Goal: Task Accomplishment & Management: Use online tool/utility

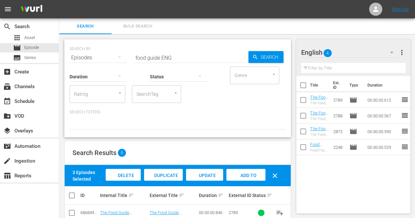
click at [326, 36] on div "English 4 English more_vert Filter by Title Title Ext. ID Type Duration The Foo…" at bounding box center [356, 190] width 119 height 312
click at [40, 35] on div "apps Asset" at bounding box center [29, 37] width 59 height 9
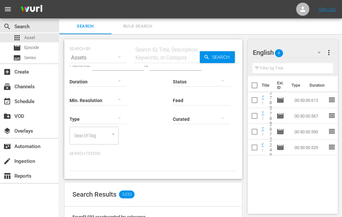
click at [154, 57] on input "text" at bounding box center [167, 58] width 66 height 16
click at [33, 49] on span "Episode" at bounding box center [31, 47] width 15 height 7
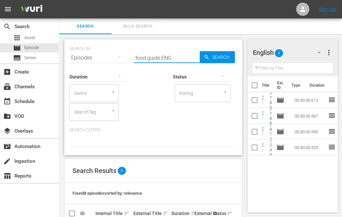
drag, startPoint x: 159, startPoint y: 57, endPoint x: 119, endPoint y: 58, distance: 40.4
click at [119, 58] on div "SEARCH BY Search By Episodes Search ID, Title, Description, Keywords, or Catego…" at bounding box center [154, 54] width 168 height 24
type input "romantic ENG"
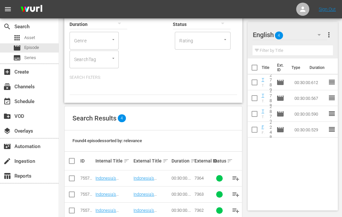
scroll to position [81, 0]
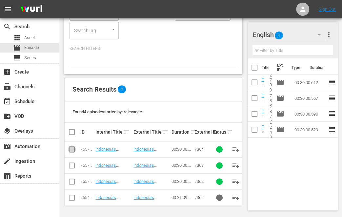
click at [72, 149] on input "checkbox" at bounding box center [72, 151] width 8 height 8
checkbox input "true"
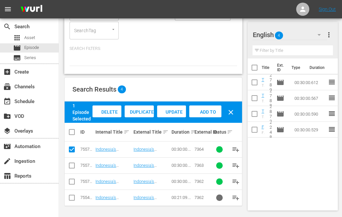
click at [72, 168] on input "checkbox" at bounding box center [72, 167] width 8 height 8
checkbox input "true"
click at [73, 182] on input "checkbox" at bounding box center [72, 183] width 8 height 8
checkbox input "true"
click at [213, 111] on span "Add to Workspace" at bounding box center [206, 118] width 32 height 18
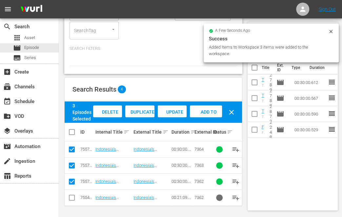
scroll to position [0, 0]
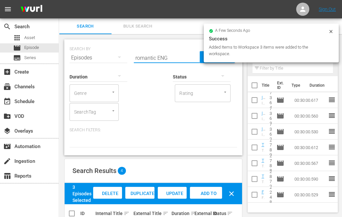
drag, startPoint x: 147, startPoint y: 58, endPoint x: 130, endPoint y: 58, distance: 17.1
click at [130, 58] on div "SEARCH BY Search By Episodes Search ID, Title, Description, Keywords, or Catego…" at bounding box center [154, 54] width 168 height 24
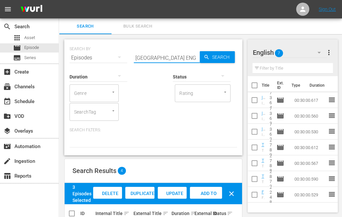
type input "[GEOGRAPHIC_DATA] ENG"
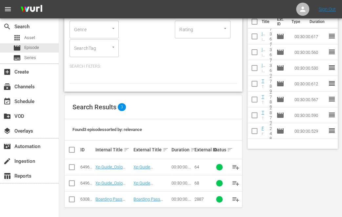
scroll to position [65, 0]
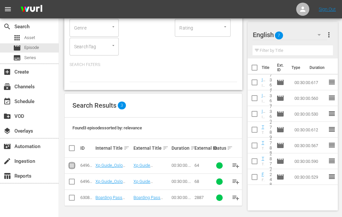
click at [73, 165] on input "checkbox" at bounding box center [72, 167] width 8 height 8
checkbox input "true"
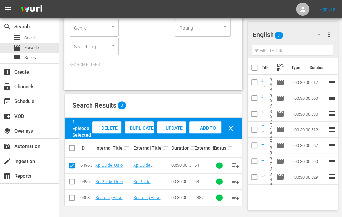
click at [74, 180] on input "checkbox" at bounding box center [72, 183] width 8 height 8
checkbox input "true"
click at [209, 126] on span "Add to Workspace" at bounding box center [206, 134] width 32 height 18
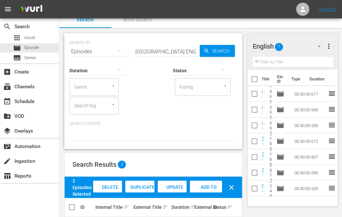
scroll to position [0, 0]
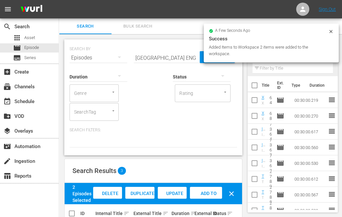
click at [143, 60] on input "[GEOGRAPHIC_DATA] ENG" at bounding box center [167, 58] width 66 height 16
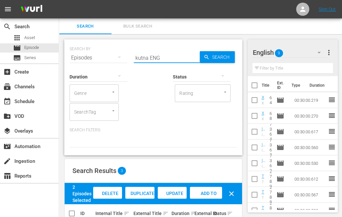
type input "kutna ENG"
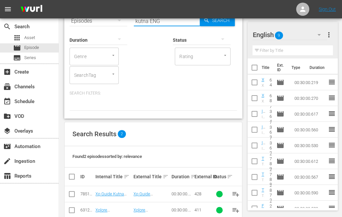
scroll to position [49, 0]
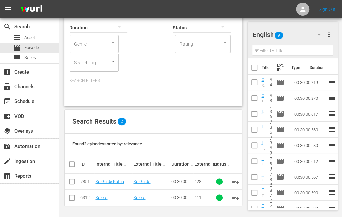
click at [69, 181] on input "checkbox" at bounding box center [72, 183] width 8 height 8
checkbox input "true"
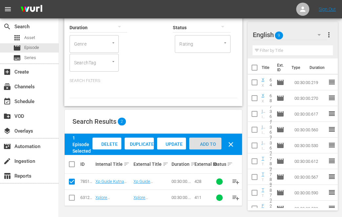
click at [197, 143] on span "Add to Workspace" at bounding box center [205, 151] width 32 height 18
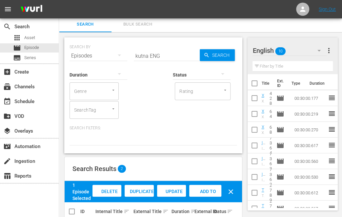
scroll to position [0, 0]
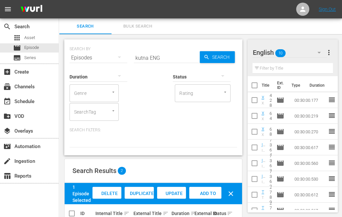
click at [144, 58] on input "kutna ENG" at bounding box center [167, 58] width 66 height 16
type input "norway ENG"
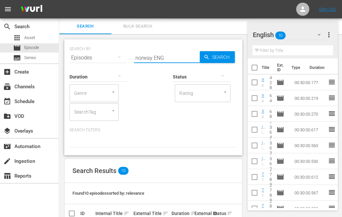
scroll to position [99, 0]
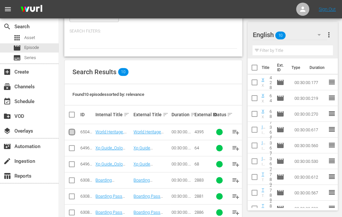
click at [70, 133] on input "checkbox" at bounding box center [72, 133] width 8 height 8
checkbox input "true"
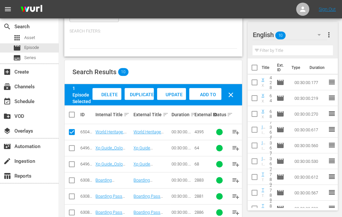
click at [206, 94] on span "Add to Workspace" at bounding box center [205, 101] width 32 height 18
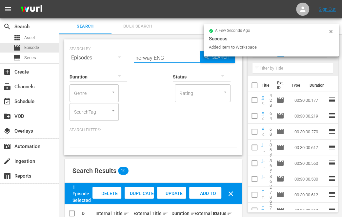
click at [143, 57] on input "norway ENG" at bounding box center [167, 58] width 66 height 16
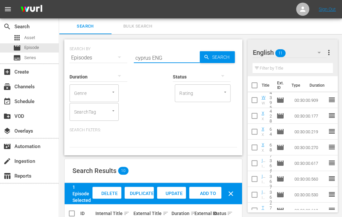
type input "cyprus ENG"
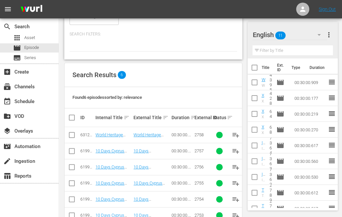
scroll to position [113, 0]
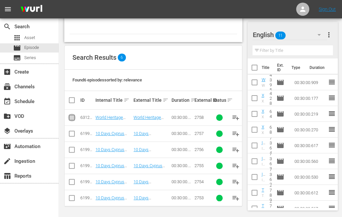
click at [73, 118] on input "checkbox" at bounding box center [72, 119] width 8 height 8
checkbox input "true"
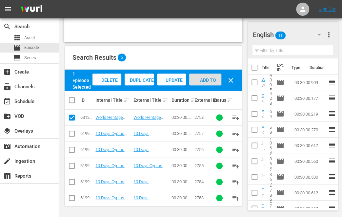
click at [212, 78] on span "Add to Workspace" at bounding box center [205, 86] width 32 height 18
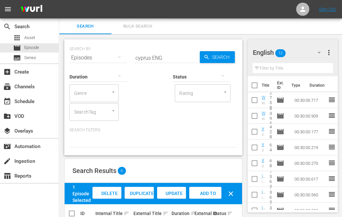
click at [140, 59] on input "cyprus ENG" at bounding box center [167, 58] width 66 height 16
type input "evason ENG"
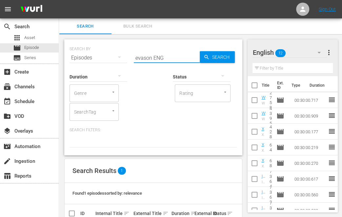
scroll to position [33, 0]
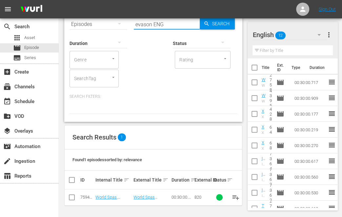
click at [72, 197] on input "checkbox" at bounding box center [72, 199] width 8 height 8
checkbox input "true"
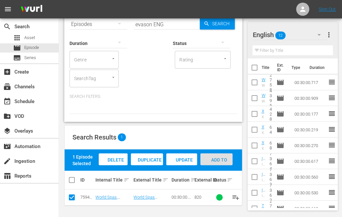
click at [214, 161] on span "Add to Workspace" at bounding box center [217, 166] width 32 height 18
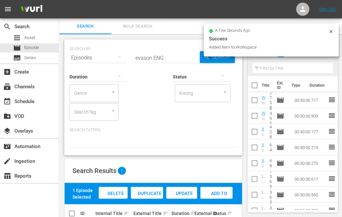
click at [143, 59] on input "evason ENG" at bounding box center [167, 58] width 66 height 16
type input "kempenski ENG"
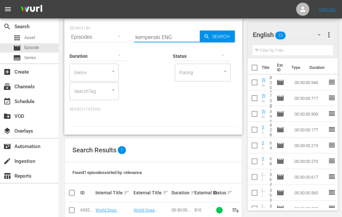
scroll to position [33, 0]
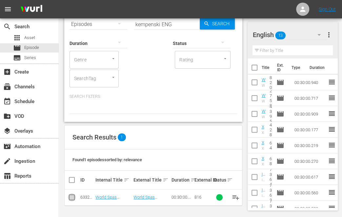
click at [72, 197] on input "checkbox" at bounding box center [72, 199] width 8 height 8
checkbox input "true"
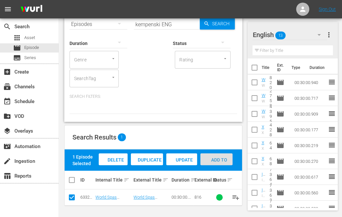
click at [219, 157] on span "Add to Workspace" at bounding box center [217, 166] width 32 height 18
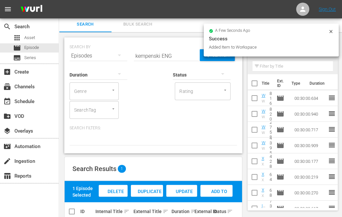
scroll to position [0, 0]
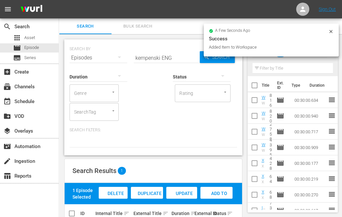
click at [146, 55] on input "kempenski ENG" at bounding box center [167, 58] width 66 height 16
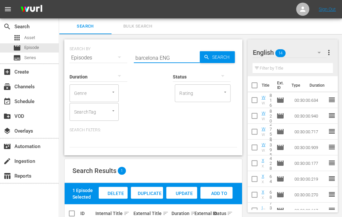
type input "barcelona ENG"
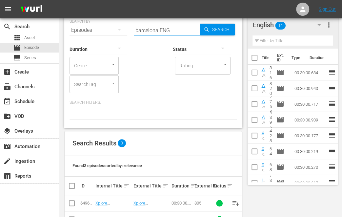
scroll to position [65, 0]
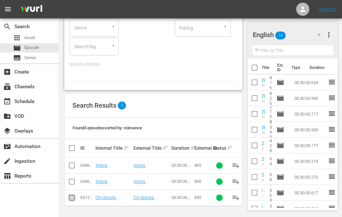
click at [72, 197] on input "checkbox" at bounding box center [72, 199] width 8 height 8
checkbox input "true"
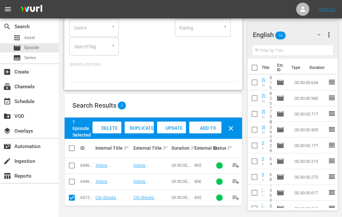
click at [211, 126] on span "Add to Workspace" at bounding box center [205, 134] width 32 height 18
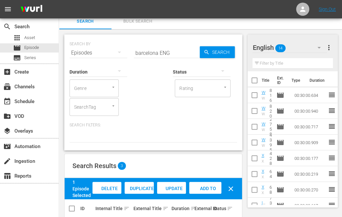
scroll to position [0, 0]
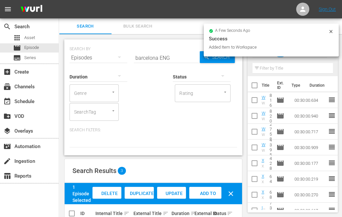
click at [148, 56] on input "barcelona ENG" at bounding box center [167, 58] width 66 height 16
type input "valencia ENG"
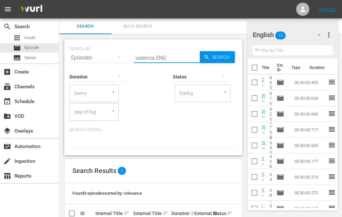
scroll to position [65, 0]
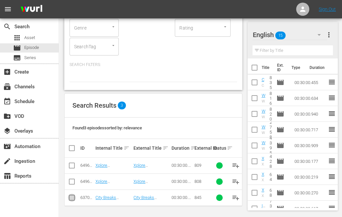
click at [72, 197] on input "checkbox" at bounding box center [72, 199] width 8 height 8
checkbox input "true"
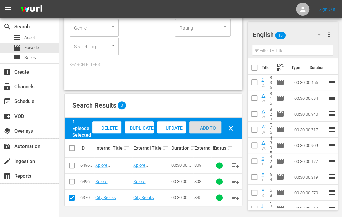
click at [202, 127] on span "Add to Workspace" at bounding box center [205, 134] width 32 height 18
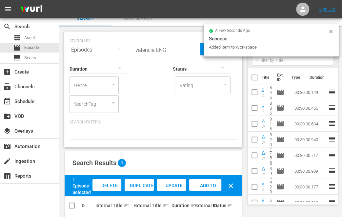
scroll to position [0, 0]
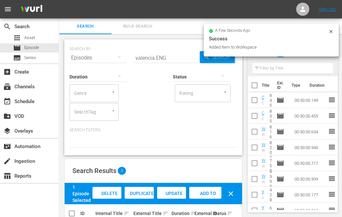
click at [145, 59] on input "valencia ENG" at bounding box center [167, 58] width 66 height 16
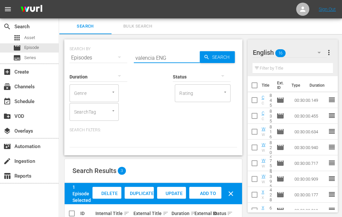
click at [145, 59] on input "valencia ENG" at bounding box center [167, 58] width 66 height 16
type input "bundi ENG"
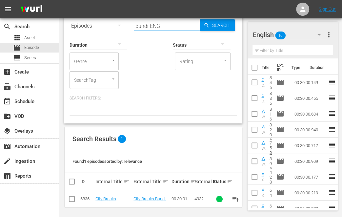
scroll to position [33, 0]
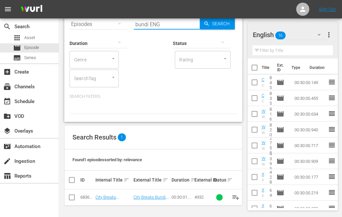
click at [71, 199] on input "checkbox" at bounding box center [72, 199] width 8 height 8
checkbox input "true"
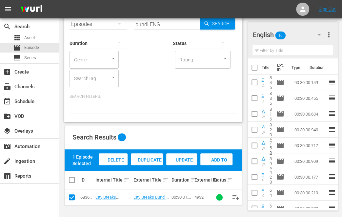
click at [217, 159] on span "Add to Workspace" at bounding box center [217, 166] width 32 height 18
click at [143, 26] on input "bundi ENG" at bounding box center [167, 24] width 66 height 16
type input "six ENG"
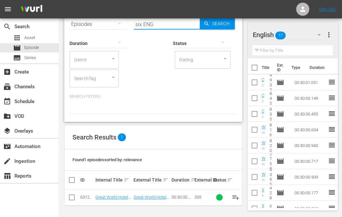
click at [71, 197] on input "checkbox" at bounding box center [72, 199] width 8 height 8
checkbox input "true"
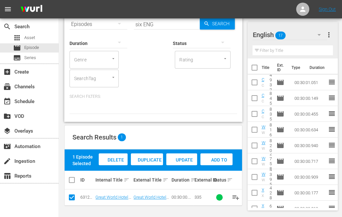
click at [219, 161] on span "Add to Workspace" at bounding box center [217, 166] width 32 height 18
click at [140, 26] on input "six ENG" at bounding box center [167, 24] width 66 height 16
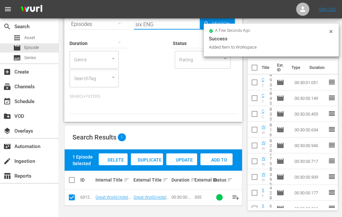
click at [140, 26] on input "six ENG" at bounding box center [167, 24] width 66 height 16
type input "telfair ENG"
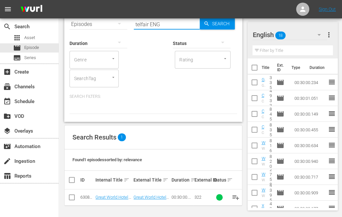
click at [70, 197] on input "checkbox" at bounding box center [72, 199] width 8 height 8
checkbox input "true"
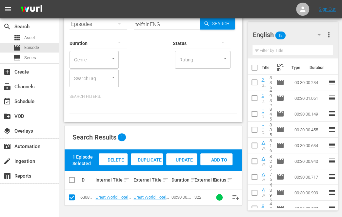
click at [211, 159] on span "Add to Workspace" at bounding box center [217, 166] width 32 height 18
click at [143, 26] on input "telfair ENG" at bounding box center [167, 24] width 66 height 16
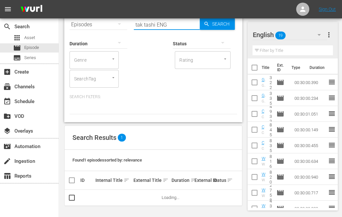
scroll to position [17, 0]
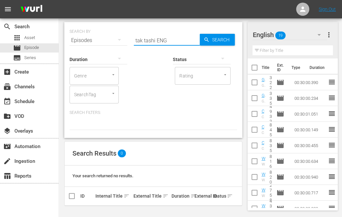
click at [143, 38] on input "tak tashi ENG" at bounding box center [167, 41] width 66 height 16
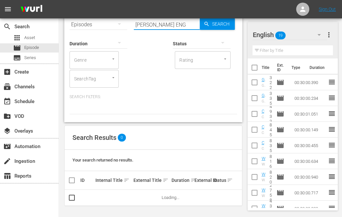
scroll to position [33, 0]
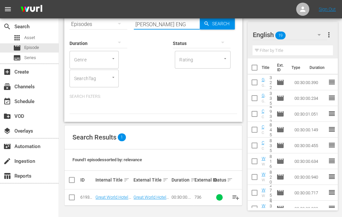
type input "[PERSON_NAME] ENG"
click at [72, 198] on input "checkbox" at bounding box center [72, 199] width 8 height 8
checkbox input "true"
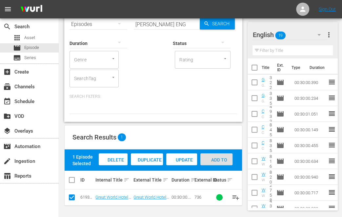
click at [218, 159] on span "Add to Workspace" at bounding box center [217, 166] width 32 height 18
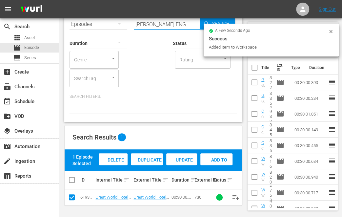
drag, startPoint x: 154, startPoint y: 23, endPoint x: 114, endPoint y: 23, distance: 40.1
click at [114, 23] on div "SEARCH BY Search By Episodes Search ID, Title, Description, Keywords, or Catego…" at bounding box center [154, 21] width 168 height 24
type input "amman ENG"
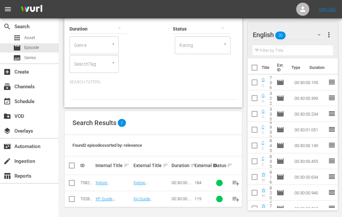
scroll to position [49, 0]
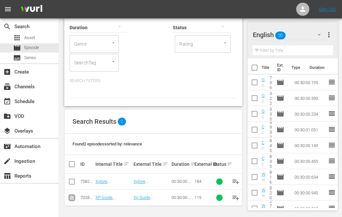
click at [71, 198] on input "checkbox" at bounding box center [72, 199] width 8 height 8
checkbox input "true"
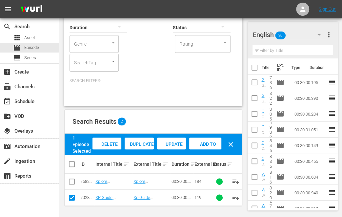
click at [206, 145] on span "Add to Workspace" at bounding box center [205, 151] width 32 height 18
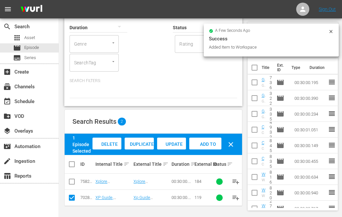
scroll to position [0, 0]
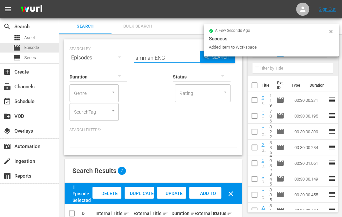
click at [149, 59] on input "amman ENG" at bounding box center [167, 58] width 66 height 16
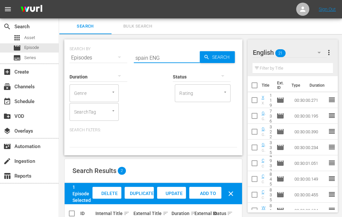
type input "spain ENG"
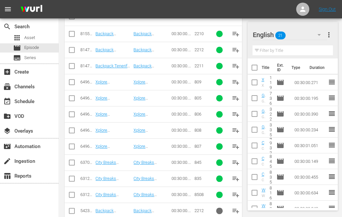
scroll to position [197, 0]
click at [73, 80] on input "checkbox" at bounding box center [72, 83] width 8 height 8
checkbox input "true"
click at [74, 97] on input "checkbox" at bounding box center [72, 99] width 8 height 8
checkbox input "true"
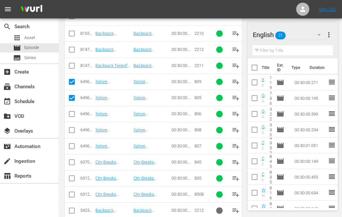
click at [74, 114] on input "checkbox" at bounding box center [72, 115] width 8 height 8
checkbox input "true"
click at [74, 130] on input "checkbox" at bounding box center [72, 131] width 8 height 8
checkbox input "true"
click at [72, 147] on input "checkbox" at bounding box center [72, 147] width 8 height 8
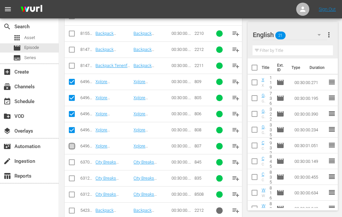
checkbox input "true"
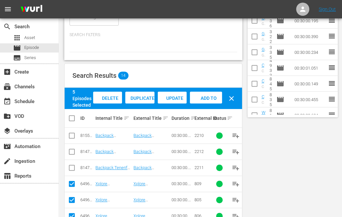
scroll to position [0, 0]
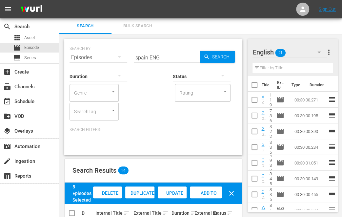
click at [204, 193] on span "Add to Workspace" at bounding box center [206, 199] width 32 height 18
click at [143, 58] on input "spain ENG" at bounding box center [167, 58] width 66 height 16
type input "amatra ENG"
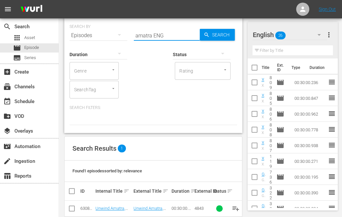
scroll to position [33, 0]
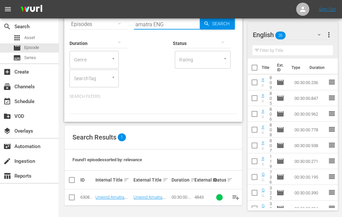
click at [70, 197] on input "checkbox" at bounding box center [72, 199] width 8 height 8
checkbox input "true"
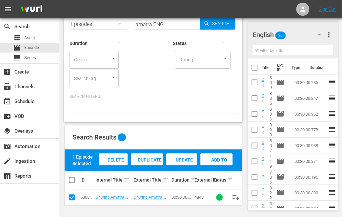
click at [209, 161] on span "Add to Workspace" at bounding box center [217, 166] width 32 height 18
click at [148, 27] on input "amatra ENG" at bounding box center [167, 24] width 66 height 16
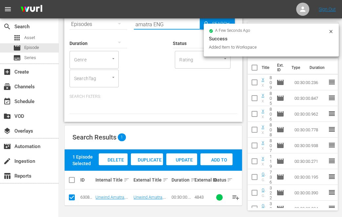
click at [148, 27] on input "amatra ENG" at bounding box center [167, 24] width 66 height 16
type input "oriole ENG"
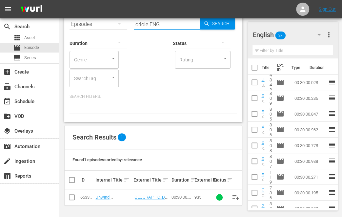
click at [73, 197] on input "checkbox" at bounding box center [72, 199] width 8 height 8
checkbox input "true"
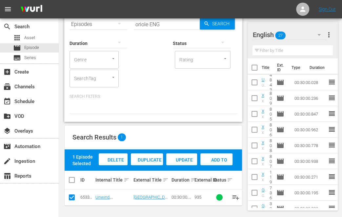
click at [213, 159] on span "Add to Workspace" at bounding box center [217, 166] width 32 height 18
click at [142, 25] on input "oriole ENG" at bounding box center [167, 24] width 66 height 16
type input "timeless ENG"
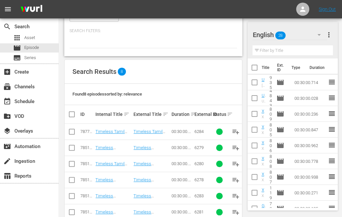
scroll to position [145, 0]
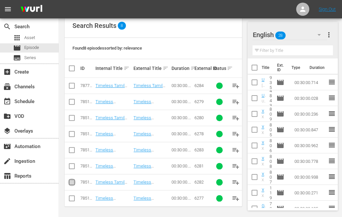
click at [72, 181] on input "checkbox" at bounding box center [72, 184] width 8 height 8
checkbox input "true"
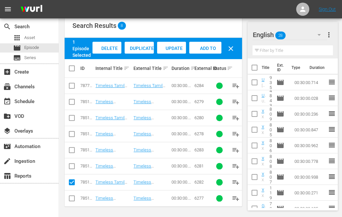
click at [72, 166] on input "checkbox" at bounding box center [72, 168] width 8 height 8
checkbox input "true"
click at [71, 150] on input "checkbox" at bounding box center [72, 151] width 8 height 8
checkbox input "true"
click at [71, 117] on input "checkbox" at bounding box center [72, 119] width 8 height 8
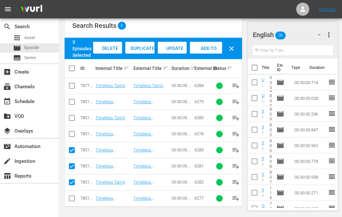
checkbox input "true"
click at [71, 101] on input "checkbox" at bounding box center [72, 103] width 8 height 8
checkbox input "true"
click at [73, 87] on input "checkbox" at bounding box center [72, 87] width 8 height 8
checkbox input "true"
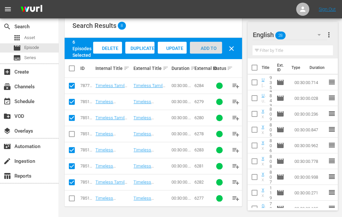
click at [206, 48] on span "Add to Workspace" at bounding box center [206, 55] width 32 height 18
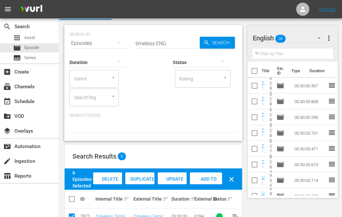
scroll to position [0, 0]
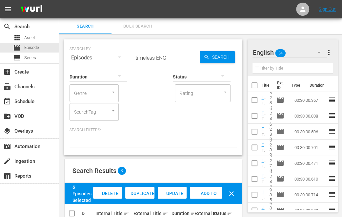
click at [147, 59] on input "timeless ENG" at bounding box center [167, 58] width 66 height 16
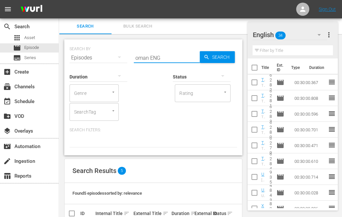
scroll to position [97, 0]
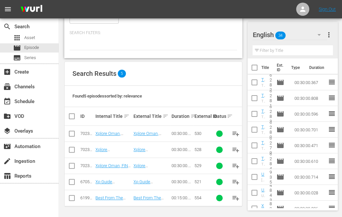
type input "oman ENG"
click at [72, 199] on input "checkbox" at bounding box center [72, 199] width 8 height 8
checkbox input "true"
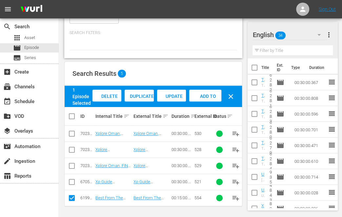
click at [206, 96] on span "Add to Workspace" at bounding box center [205, 103] width 32 height 18
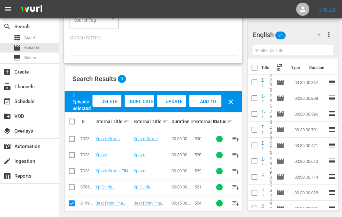
scroll to position [0, 0]
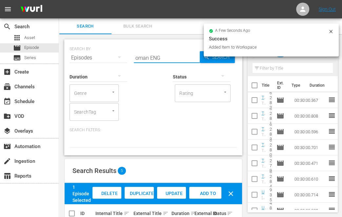
click at [143, 58] on input "oman ENG" at bounding box center [167, 58] width 66 height 16
type input "ireland ENG"
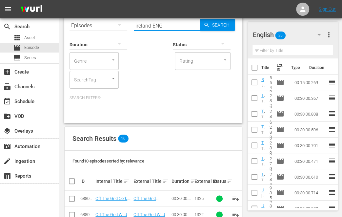
scroll to position [177, 0]
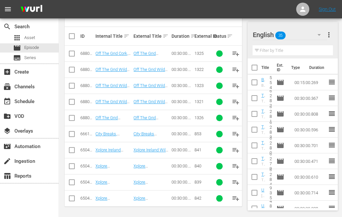
click at [73, 149] on input "checkbox" at bounding box center [72, 151] width 8 height 8
checkbox input "true"
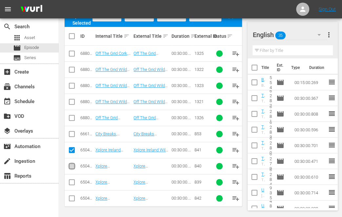
click at [72, 164] on input "checkbox" at bounding box center [72, 168] width 8 height 8
checkbox input "true"
click at [71, 181] on input "checkbox" at bounding box center [72, 184] width 8 height 8
checkbox input "true"
click at [72, 197] on input "checkbox" at bounding box center [72, 200] width 8 height 8
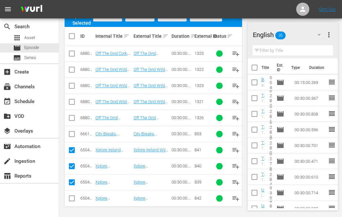
checkbox input "true"
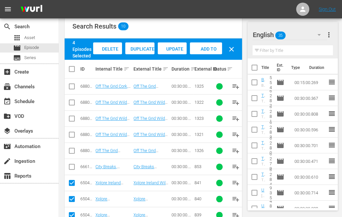
click at [211, 50] on span "Add to Workspace" at bounding box center [206, 55] width 32 height 18
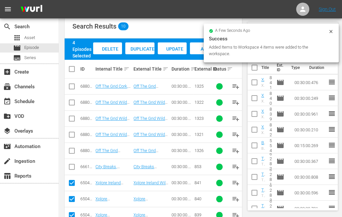
scroll to position [0, 0]
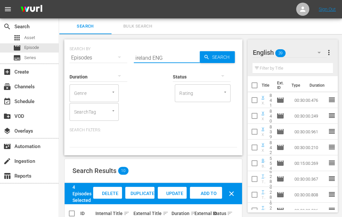
click at [144, 57] on input "ireland ENG" at bounding box center [167, 58] width 66 height 16
type input "maharaja ENG"
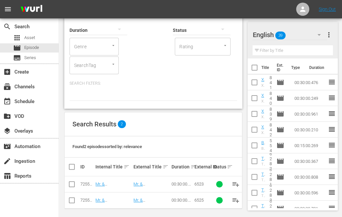
scroll to position [49, 0]
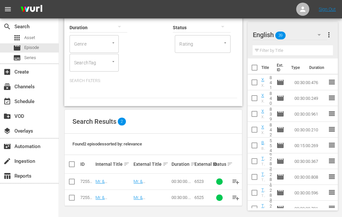
click at [72, 183] on input "checkbox" at bounding box center [72, 183] width 8 height 8
checkbox input "true"
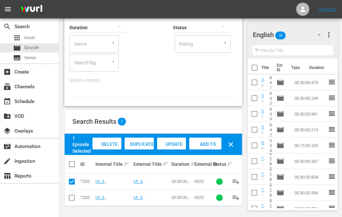
click at [73, 197] on input "checkbox" at bounding box center [72, 199] width 8 height 8
checkbox input "true"
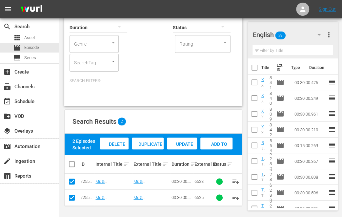
click at [216, 145] on span "Add to Workspace" at bounding box center [217, 151] width 32 height 18
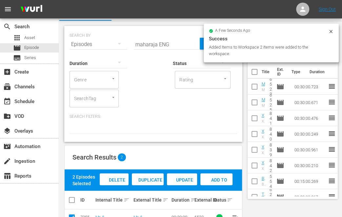
scroll to position [0, 0]
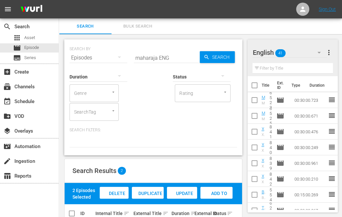
click at [141, 57] on input "maharaja ENG" at bounding box center [167, 58] width 66 height 16
type input "[PERSON_NAME] ENG"
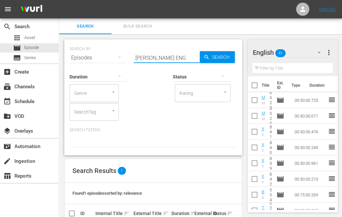
scroll to position [33, 0]
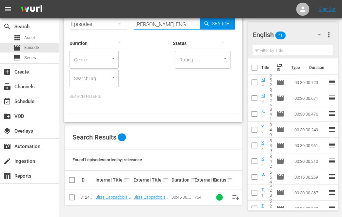
click at [72, 198] on input "checkbox" at bounding box center [72, 199] width 8 height 8
checkbox input "true"
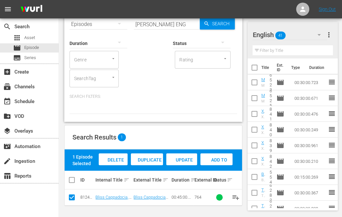
click at [216, 161] on span "Add to Workspace" at bounding box center [217, 166] width 32 height 18
